Goal: Use online tool/utility: Use online tool/utility

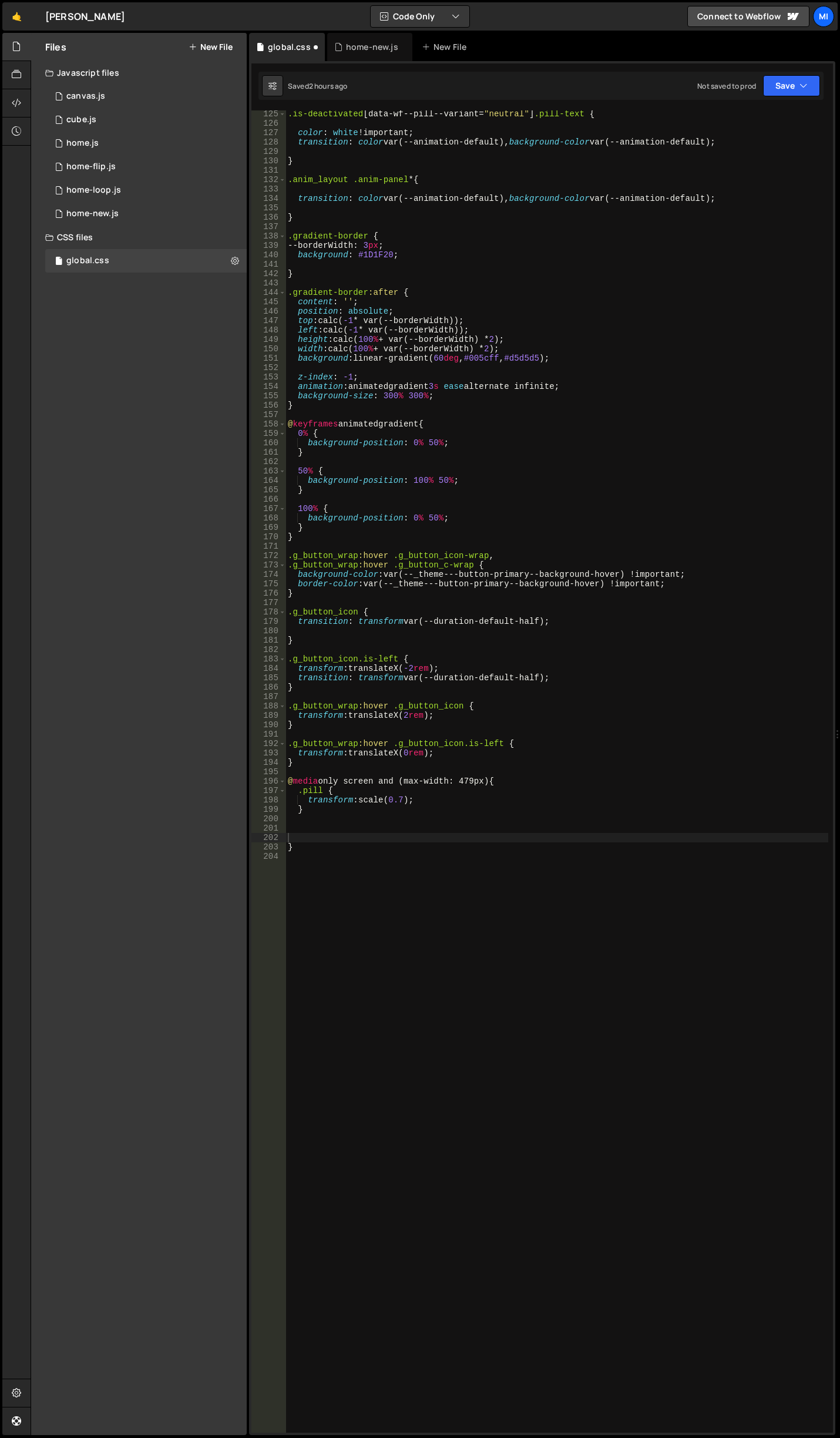
scroll to position [1252, 0]
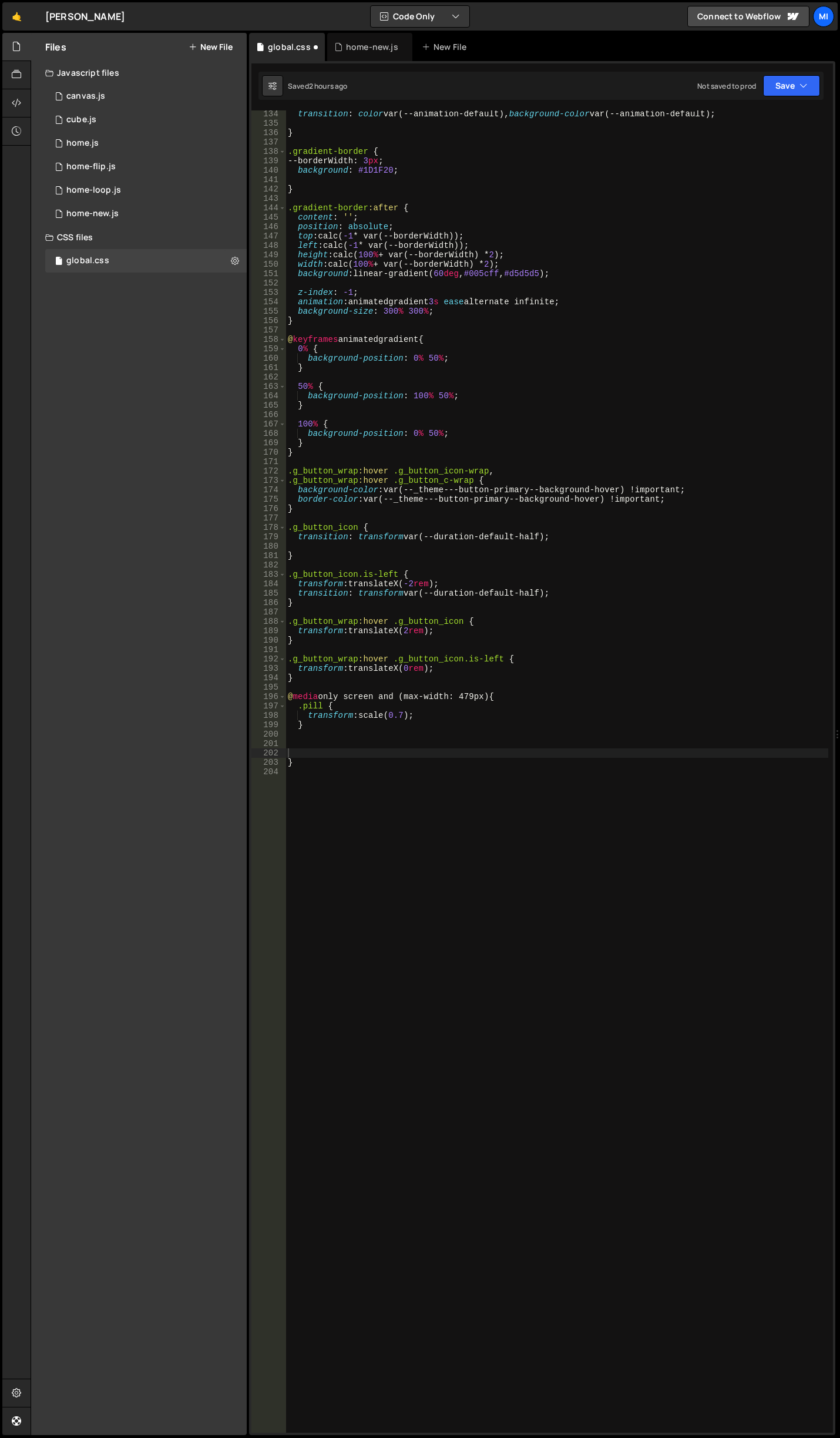
drag, startPoint x: 492, startPoint y: 785, endPoint x: 484, endPoint y: 776, distance: 12.0
click at [492, 785] on div "transition : color var(--animation-default), background-color var(--animation-d…" at bounding box center [557, 779] width 543 height 1341
drag, startPoint x: 407, startPoint y: 714, endPoint x: 401, endPoint y: 714, distance: 6.0
click at [401, 714] on div "transition : color var(--animation-default), background-color var(--animation-d…" at bounding box center [557, 779] width 543 height 1341
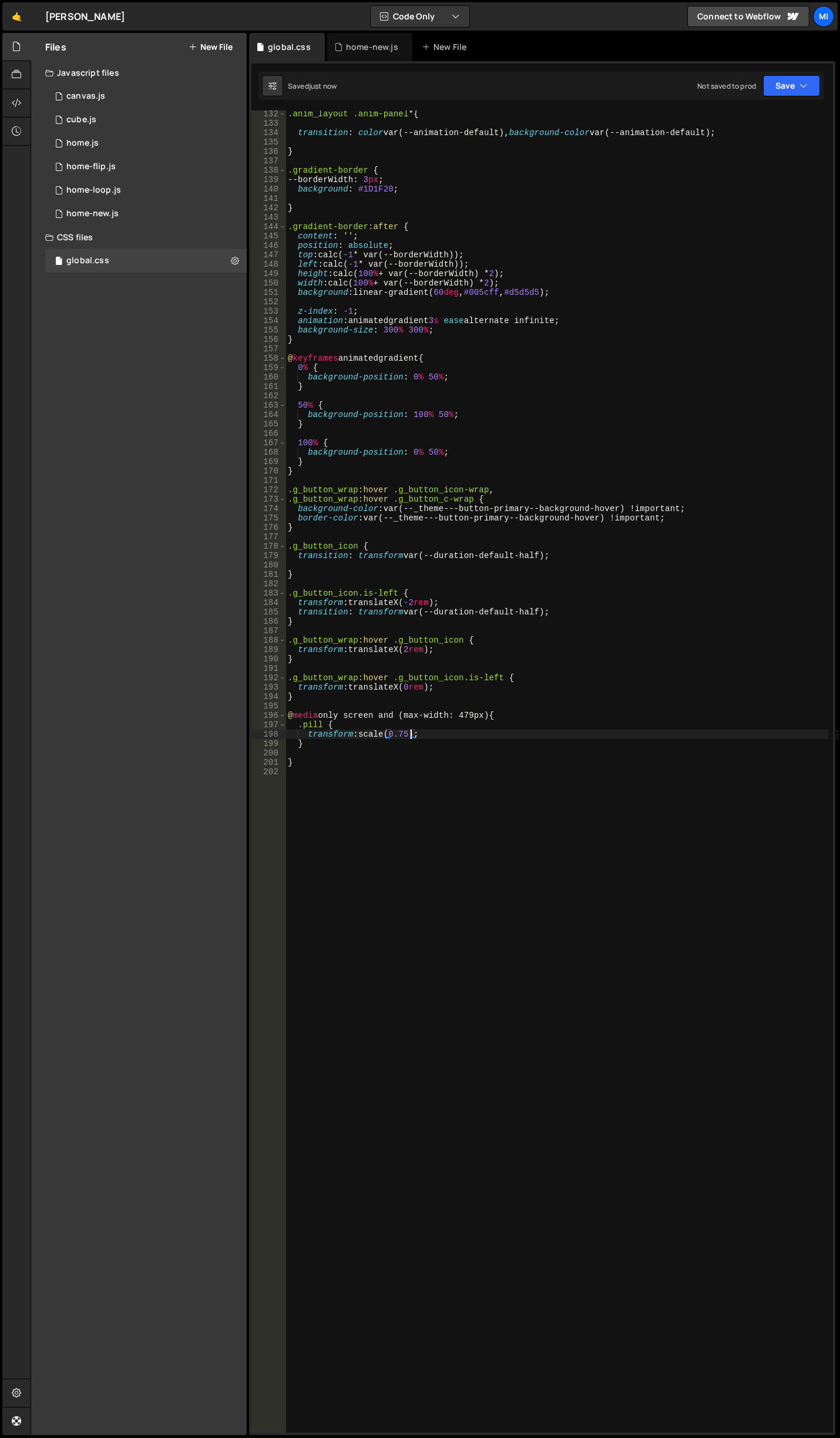
type textarea "transform: scale(0.75);"
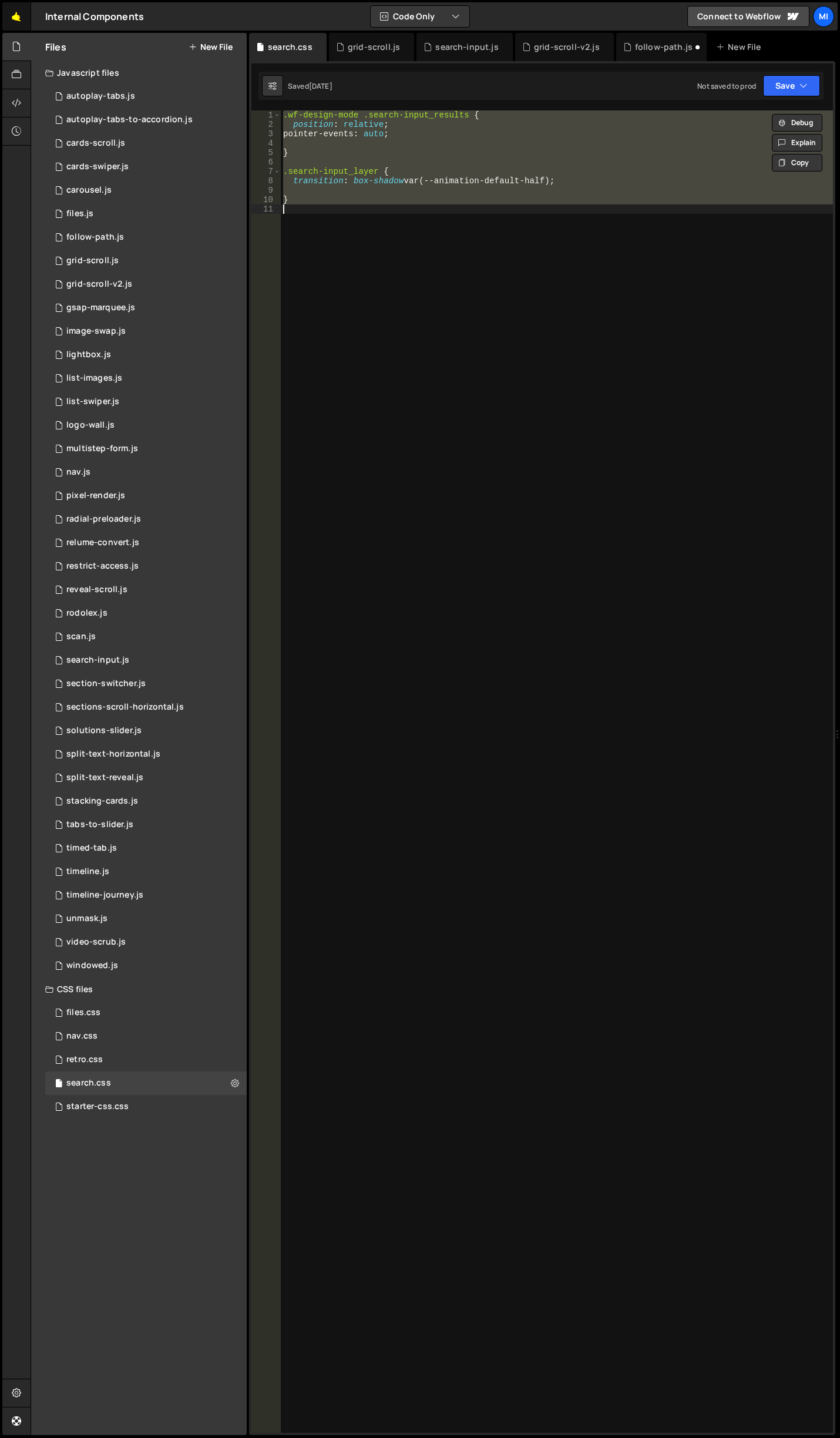
click at [11, 22] on link "🤙" at bounding box center [16, 15] width 29 height 28
click at [532, 630] on div ".wf-design-mode .search-input_results { position : relative ; pointer-events : …" at bounding box center [557, 772] width 552 height 1322
